Goal: Book appointment/travel/reservation

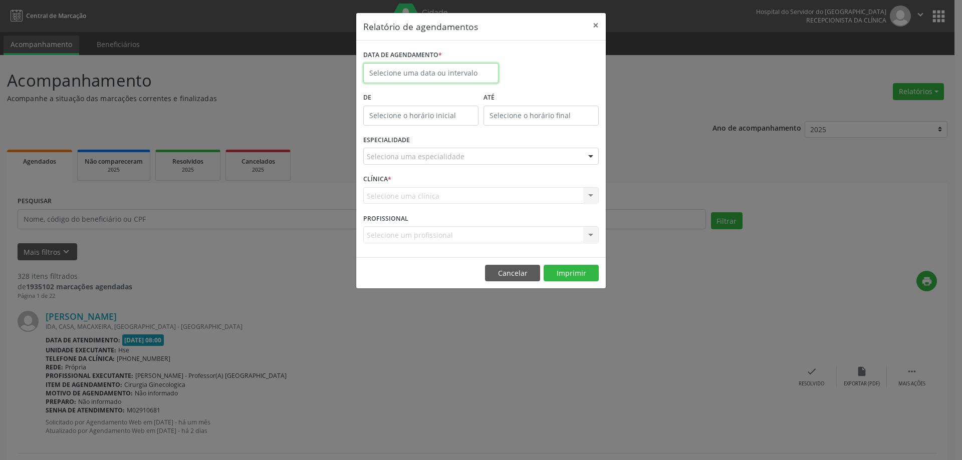
click at [428, 71] on input "text" at bounding box center [430, 73] width 135 height 20
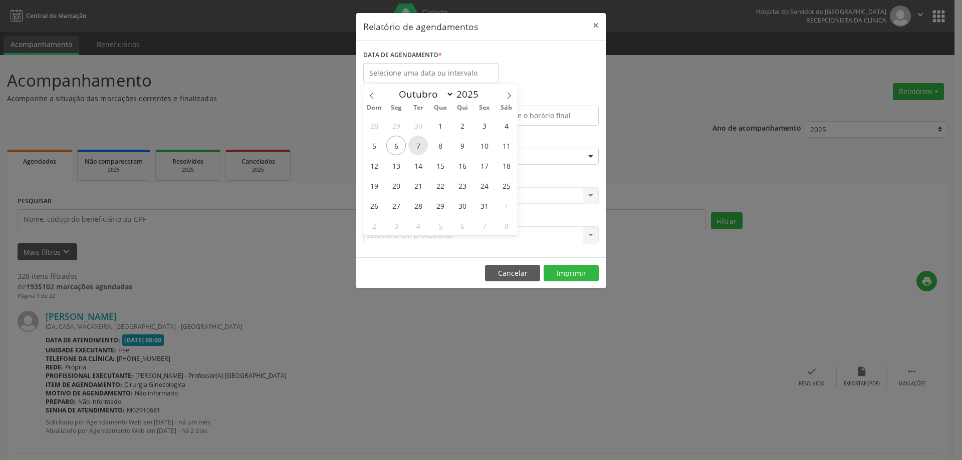
click at [419, 150] on span "7" at bounding box center [418, 146] width 20 height 20
type input "[DATE]"
click at [419, 150] on span "7" at bounding box center [418, 146] width 20 height 20
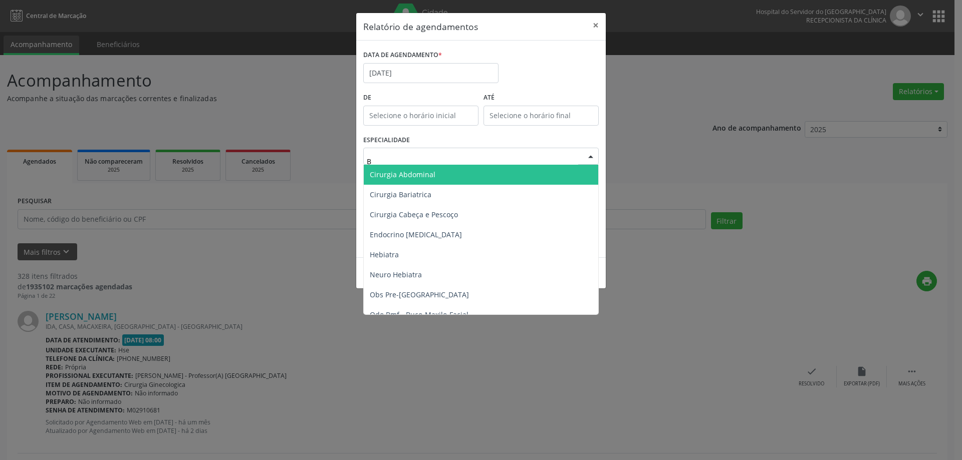
type input "BU"
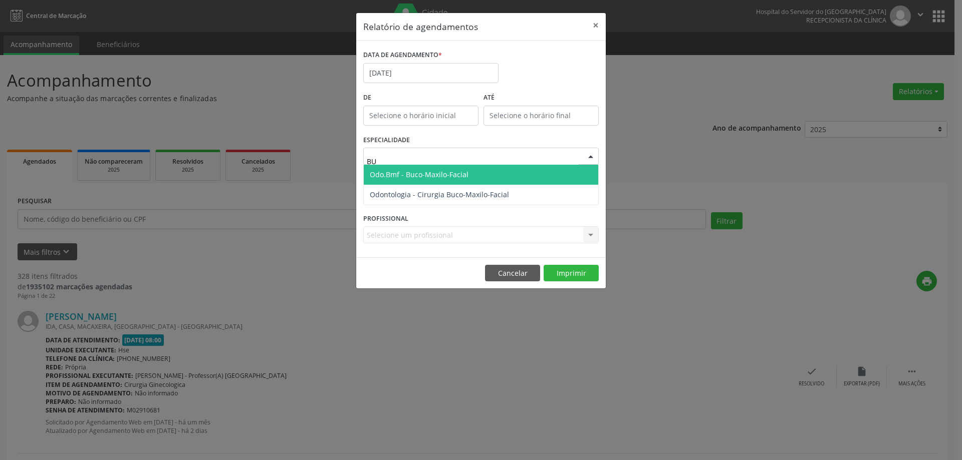
click at [435, 183] on span "Odo.Bmf - Buco-Maxilo-Facial" at bounding box center [481, 175] width 234 height 20
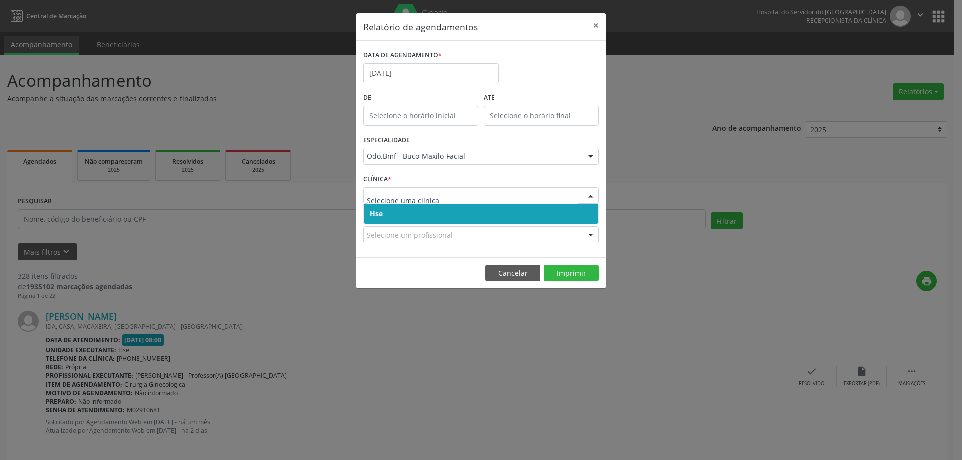
click at [440, 210] on span "Hse" at bounding box center [481, 214] width 234 height 20
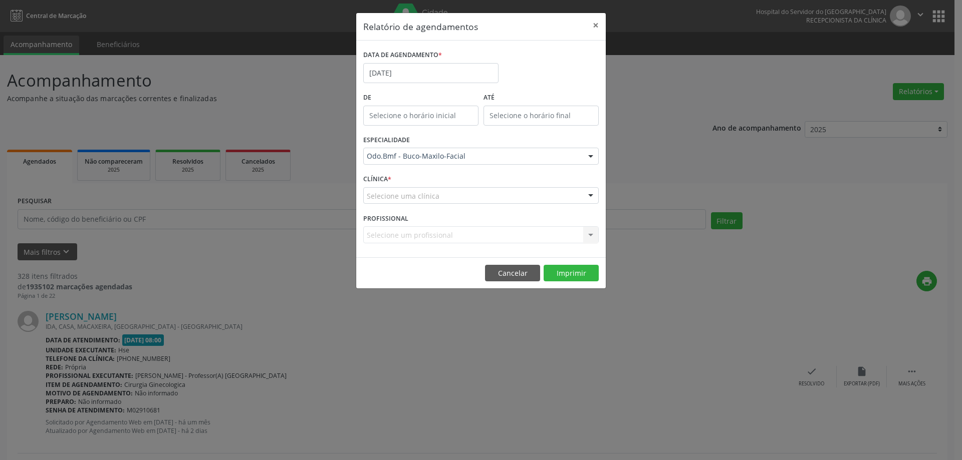
click at [464, 186] on div "CLÍNICA * Selecione uma clínica Hse Nenhum resultado encontrado para: " " Não h…" at bounding box center [481, 191] width 240 height 39
click at [458, 203] on div "Selecione uma clínica" at bounding box center [480, 195] width 235 height 17
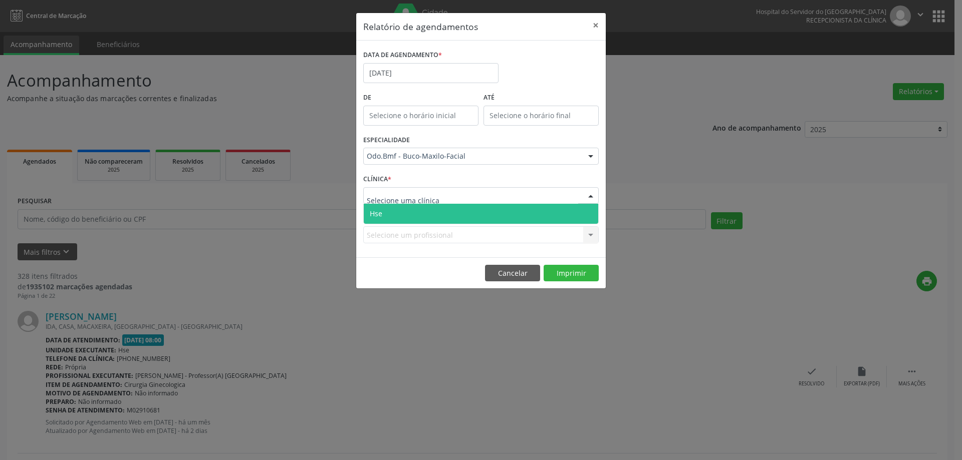
click at [452, 213] on span "Hse" at bounding box center [481, 214] width 234 height 20
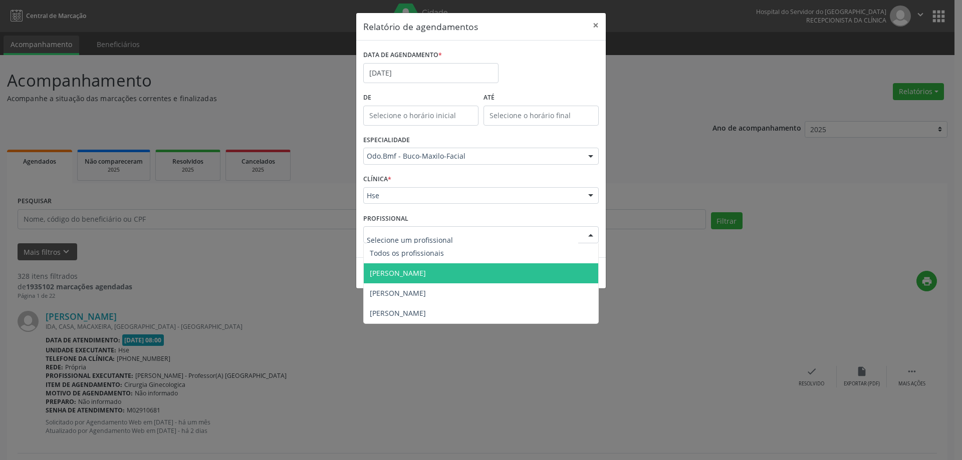
click at [426, 277] on span "[PERSON_NAME]" at bounding box center [398, 273] width 56 height 10
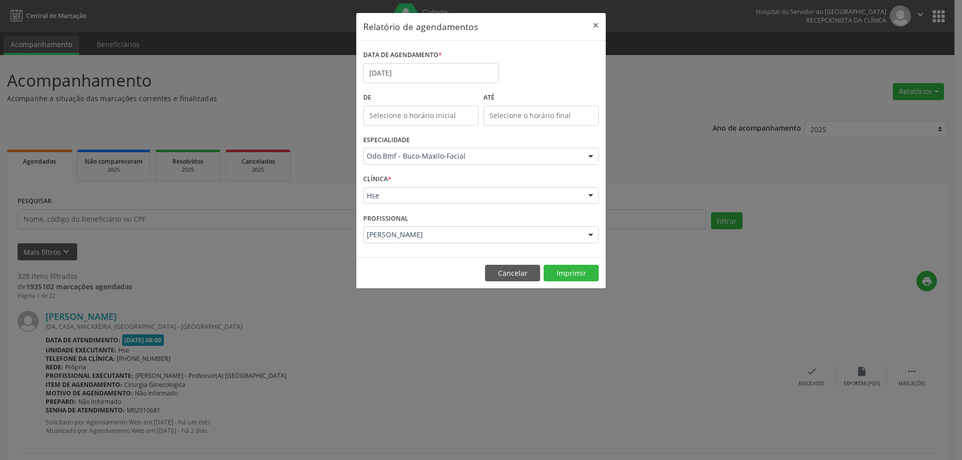
click at [454, 240] on div "[PERSON_NAME]" at bounding box center [480, 234] width 235 height 17
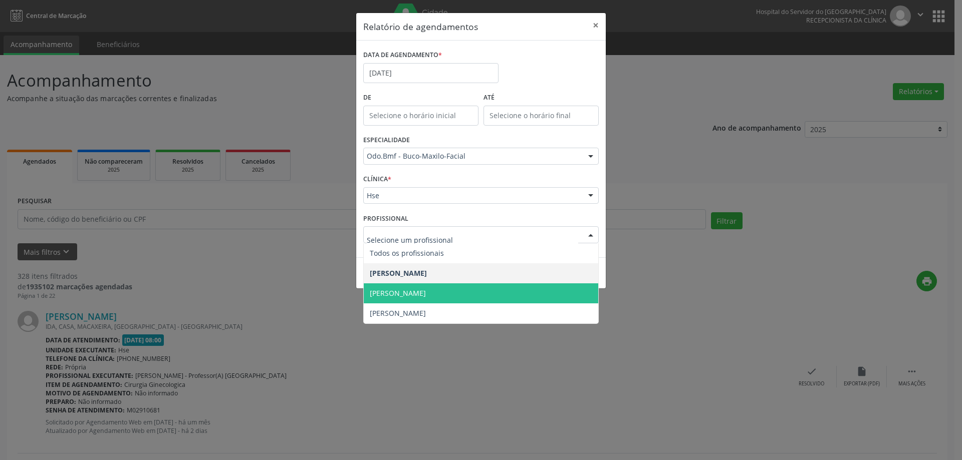
click at [439, 298] on span "[PERSON_NAME]" at bounding box center [481, 293] width 234 height 20
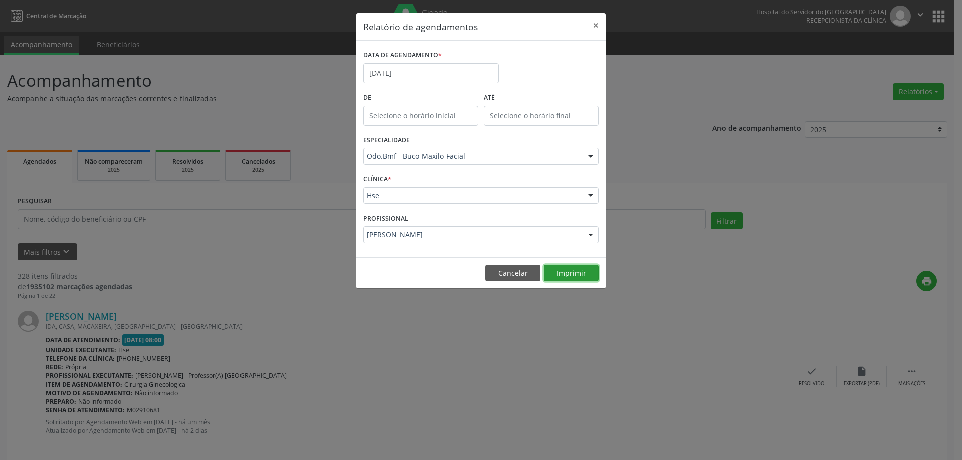
click at [597, 274] on button "Imprimir" at bounding box center [570, 273] width 55 height 17
